Goal: Navigation & Orientation: Go to known website

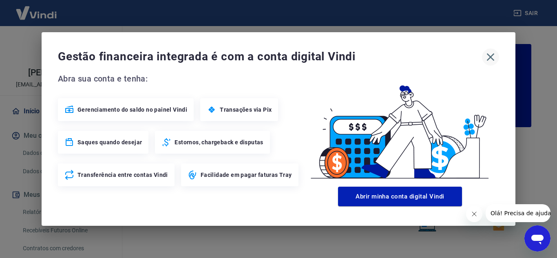
click at [494, 55] on icon "button" at bounding box center [490, 57] width 13 height 13
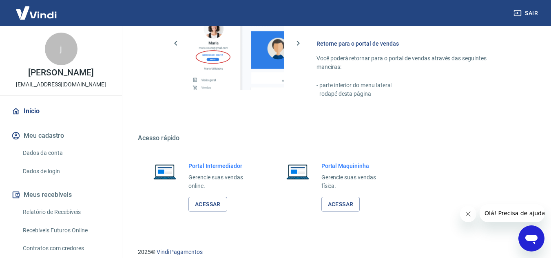
scroll to position [495, 0]
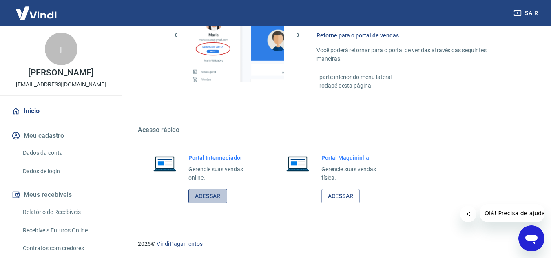
click at [209, 199] on link "Acessar" at bounding box center [207, 196] width 39 height 15
